Goal: Information Seeking & Learning: Learn about a topic

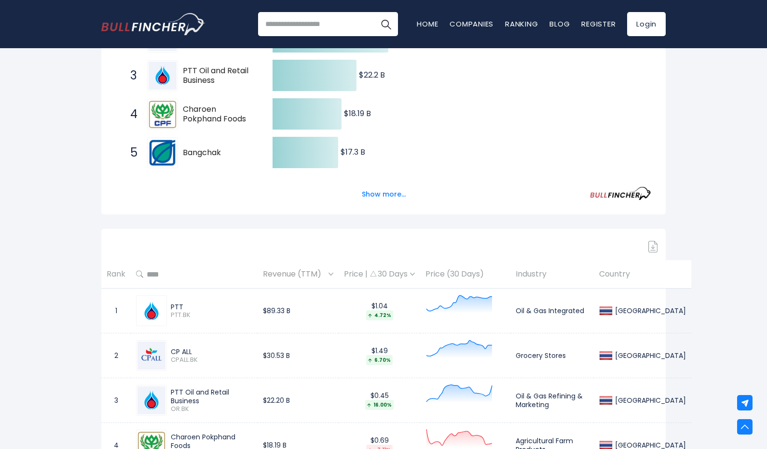
scroll to position [150, 0]
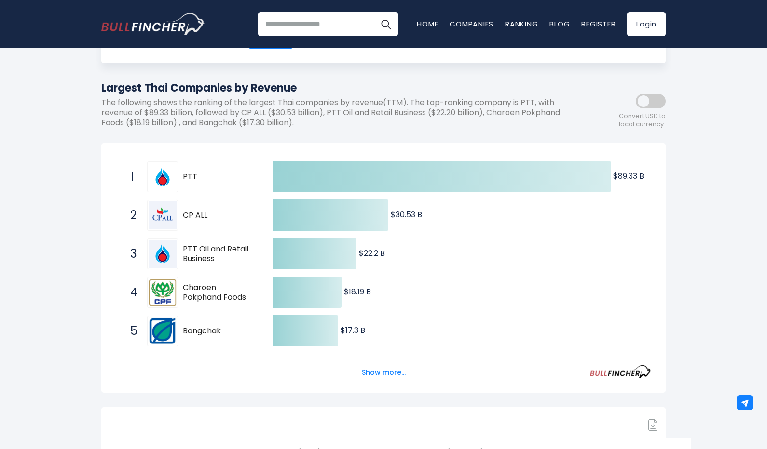
scroll to position [84, 0]
click at [369, 374] on button "Show more..." at bounding box center [383, 374] width 55 height 16
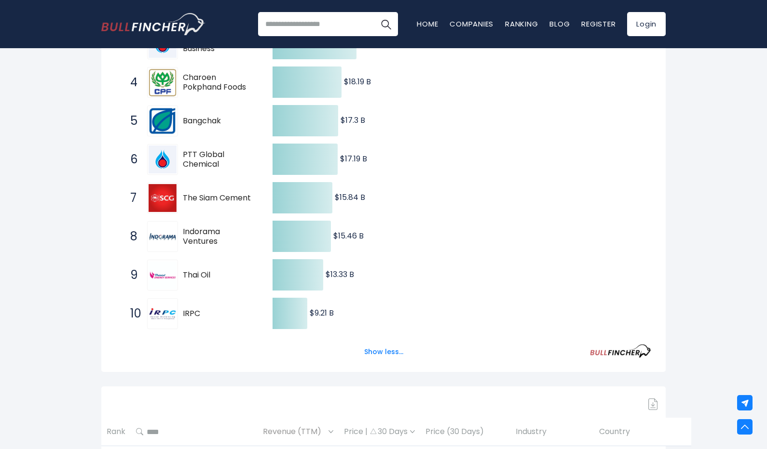
scroll to position [326, 0]
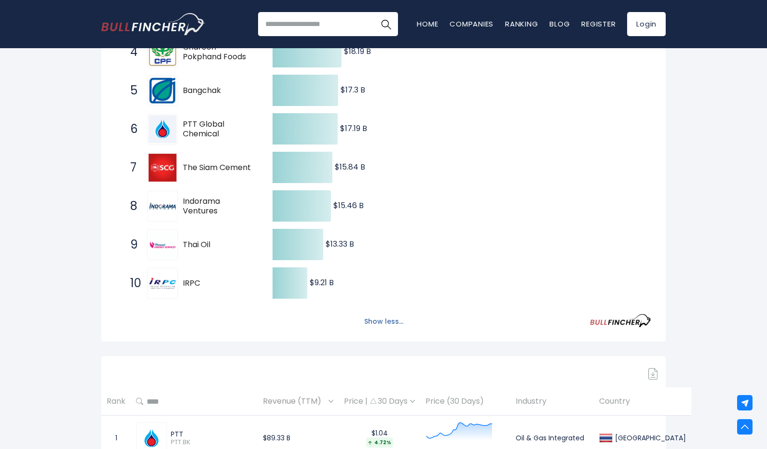
click at [394, 320] on button "Show less..." at bounding box center [383, 322] width 51 height 16
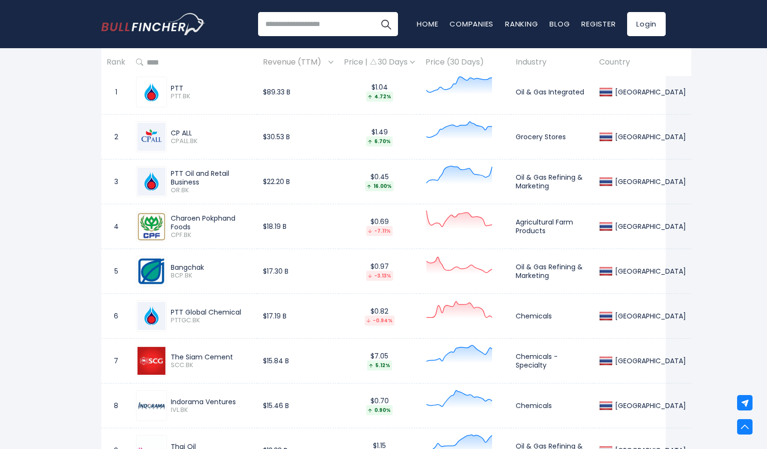
scroll to position [476, 0]
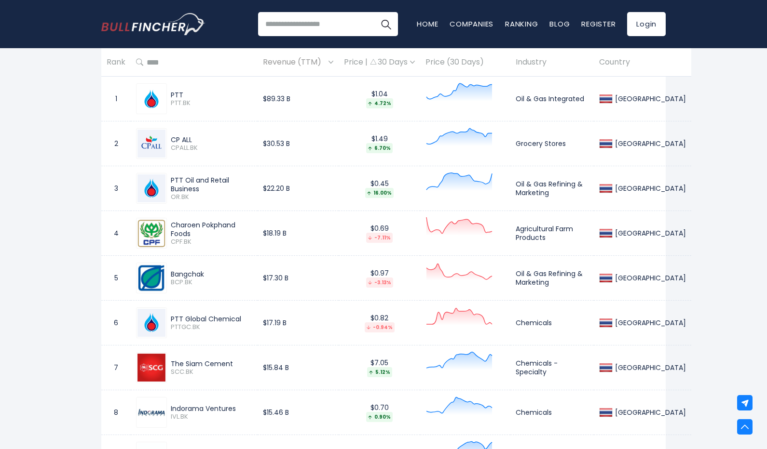
click at [476, 95] on icon at bounding box center [459, 93] width 66 height 18
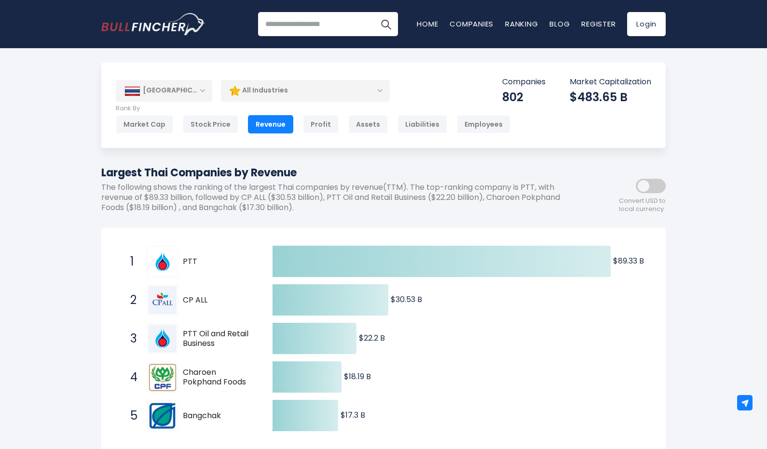
scroll to position [7, 0]
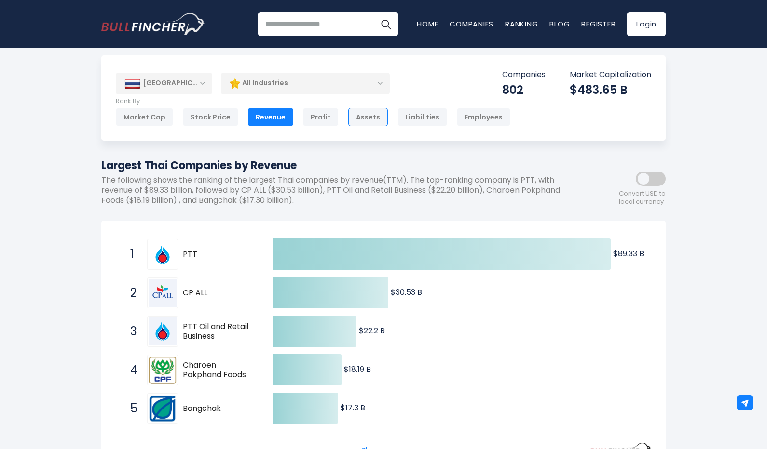
click at [369, 119] on div "Assets" at bounding box center [368, 117] width 40 height 18
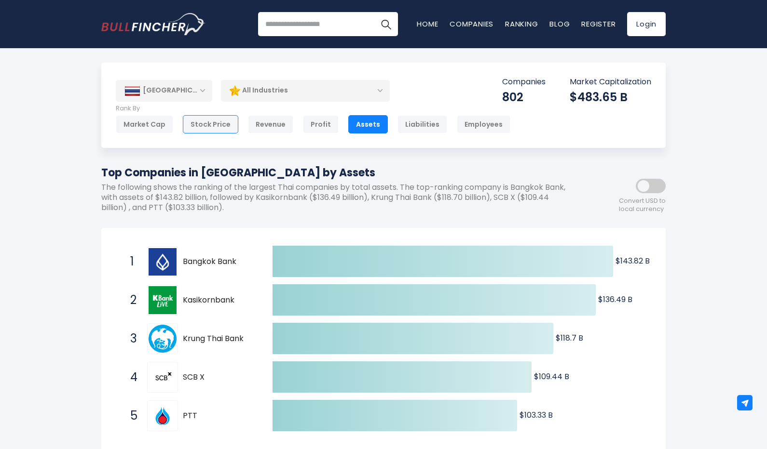
click at [194, 119] on div "Stock Price" at bounding box center [210, 124] width 55 height 18
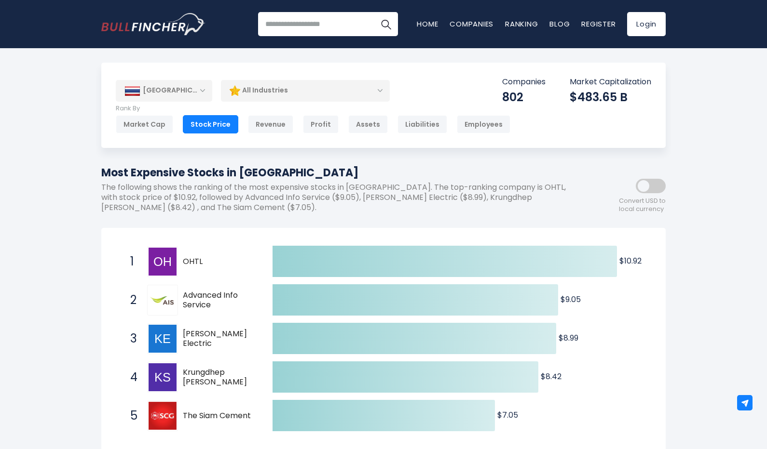
click at [414, 130] on div "Liabilities" at bounding box center [422, 124] width 50 height 18
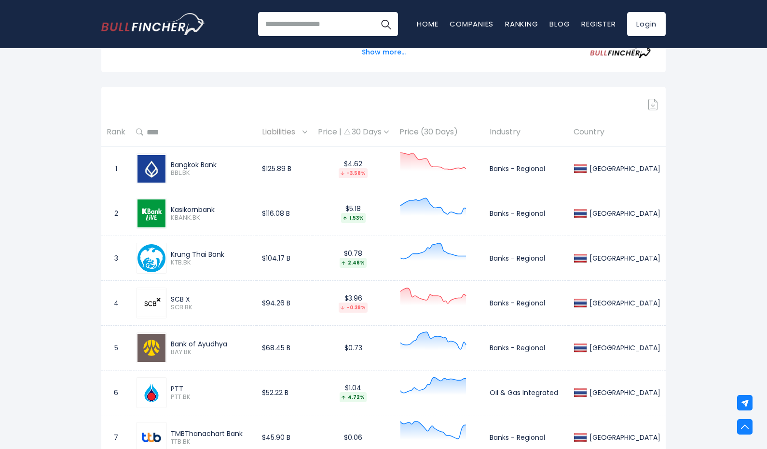
scroll to position [406, 0]
